Goal: Information Seeking & Learning: Learn about a topic

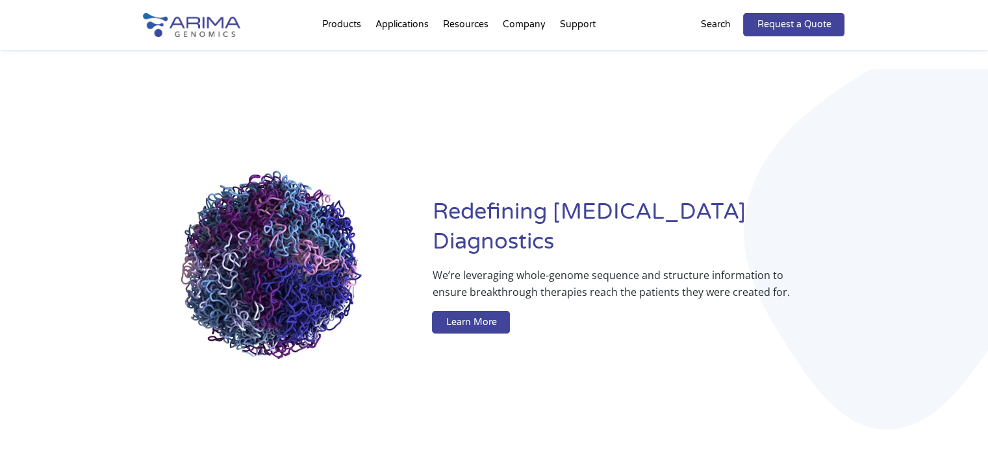
scroll to position [5, 0]
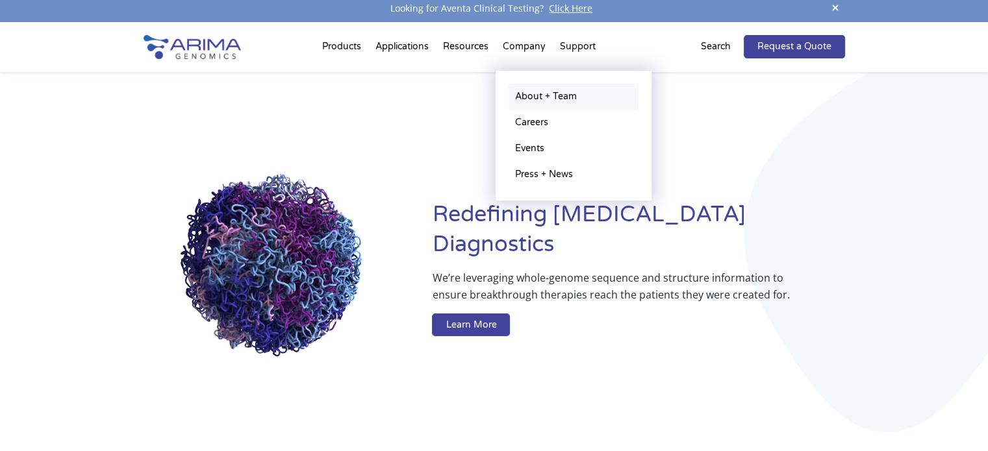
click at [542, 96] on link "About + Team" at bounding box center [573, 97] width 130 height 26
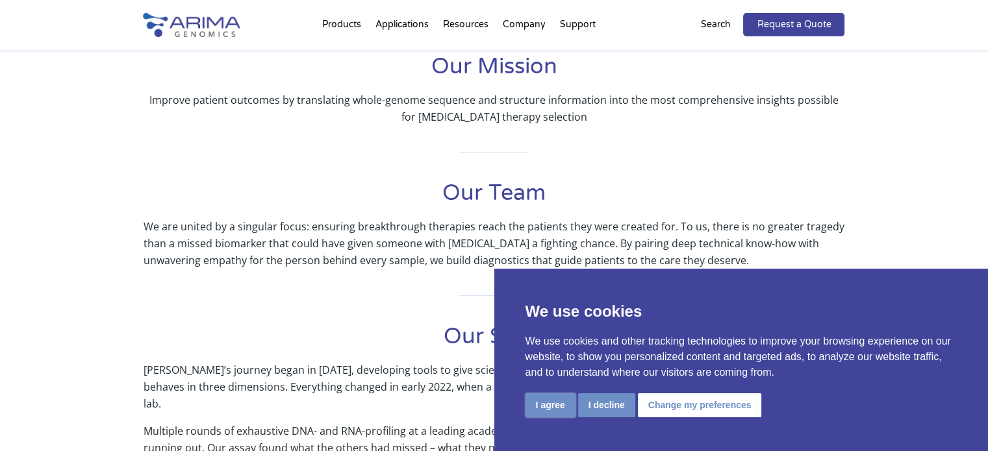
click at [559, 399] on button "I agree" at bounding box center [550, 405] width 50 height 24
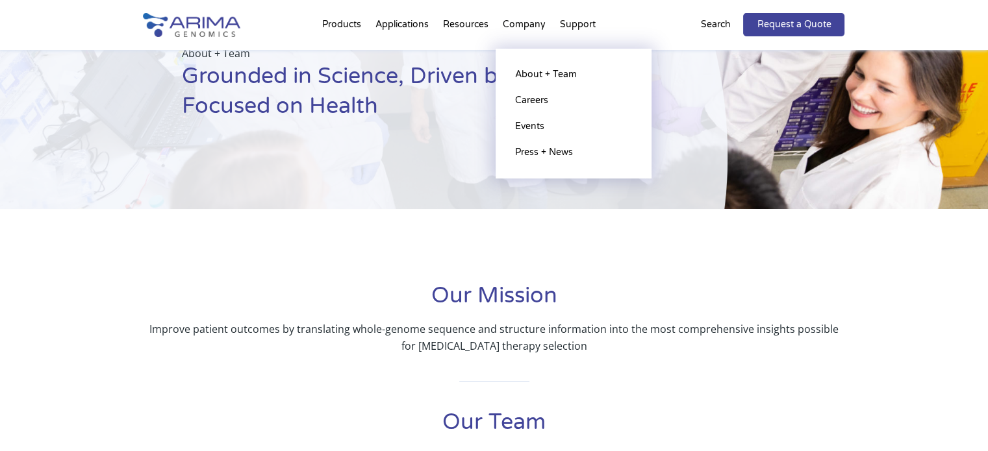
scroll to position [77, 0]
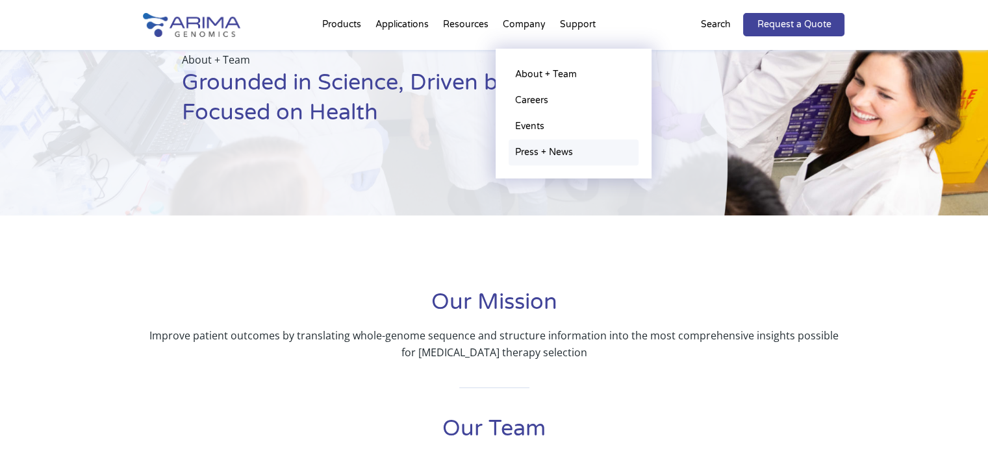
click at [551, 151] on link "Press + News" at bounding box center [573, 153] width 130 height 26
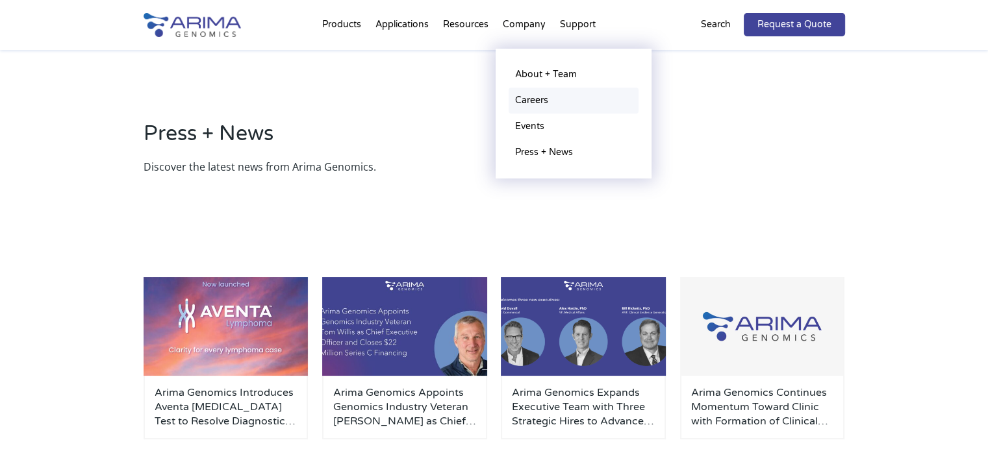
click at [545, 101] on link "Careers" at bounding box center [573, 101] width 130 height 26
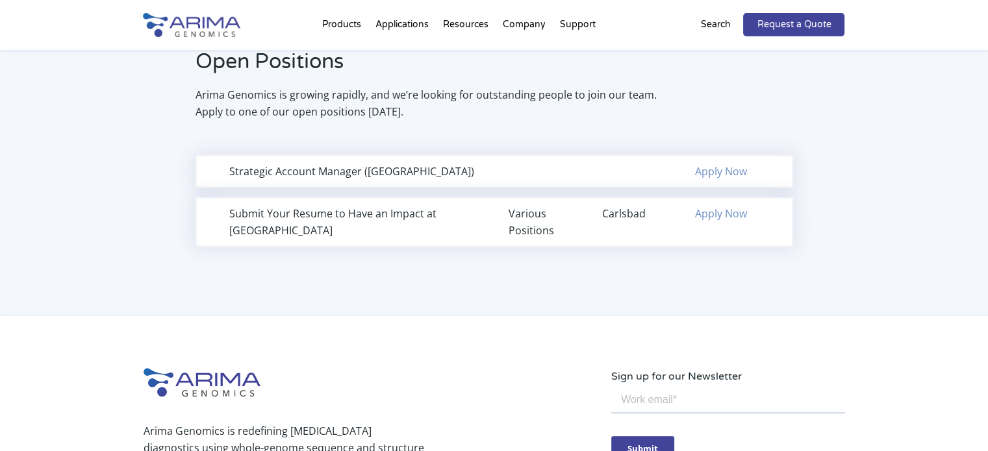
scroll to position [888, 0]
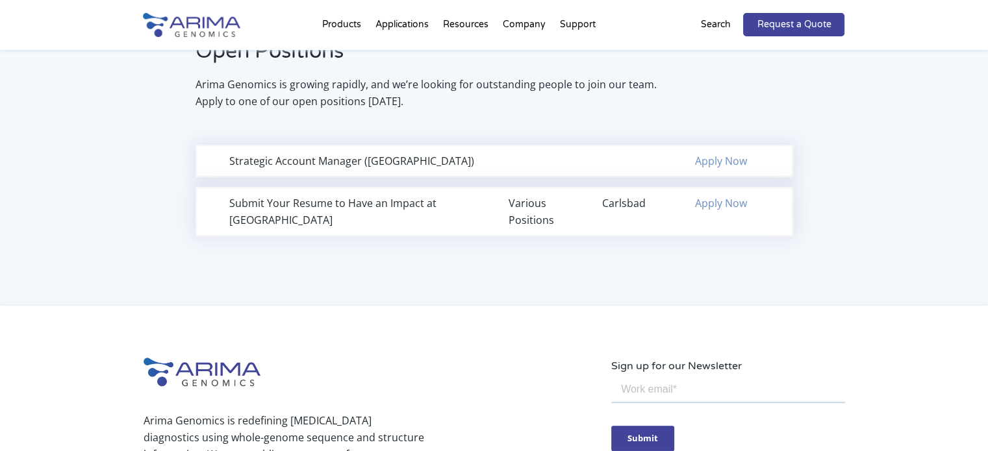
click at [301, 166] on div "Strategic Account Manager ([GEOGRAPHIC_DATA])" at bounding box center [354, 161] width 251 height 17
click at [305, 155] on div "Strategic Account Manager (Northeast Region)" at bounding box center [354, 161] width 251 height 17
click at [714, 163] on link "Apply Now" at bounding box center [721, 161] width 52 height 14
